Goal: Task Accomplishment & Management: Use online tool/utility

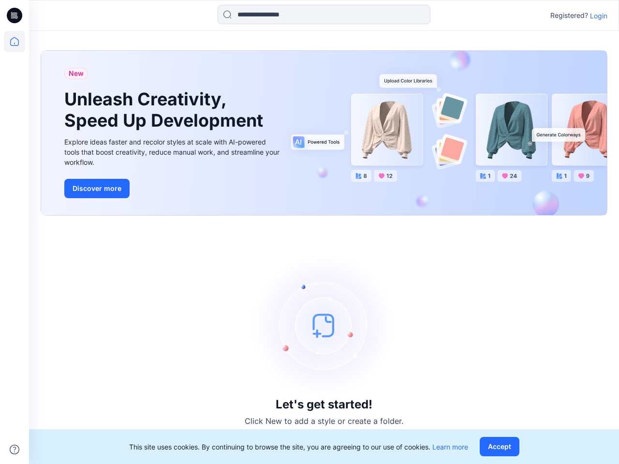
click at [309, 232] on div "Let's get started! Click New to add a style or create a folder." at bounding box center [324, 339] width 566 height 225
click at [15, 15] on icon at bounding box center [16, 15] width 4 height 0
click at [14, 42] on icon at bounding box center [14, 41] width 21 height 21
click at [14, 449] on icon at bounding box center [15, 450] width 10 height 10
click at [324, 14] on input at bounding box center [323, 14] width 213 height 19
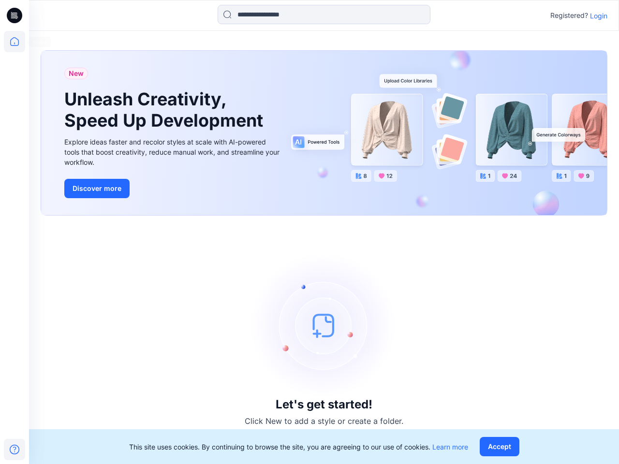
click at [598, 15] on p "Login" at bounding box center [598, 16] width 17 height 10
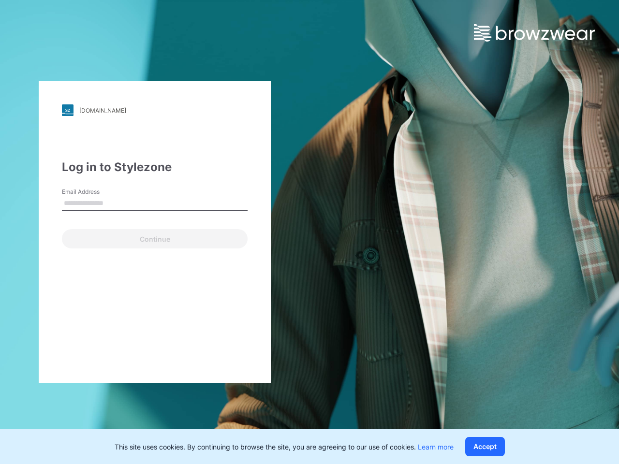
click at [501, 447] on button "Accept" at bounding box center [485, 446] width 40 height 19
